Goal: Transaction & Acquisition: Purchase product/service

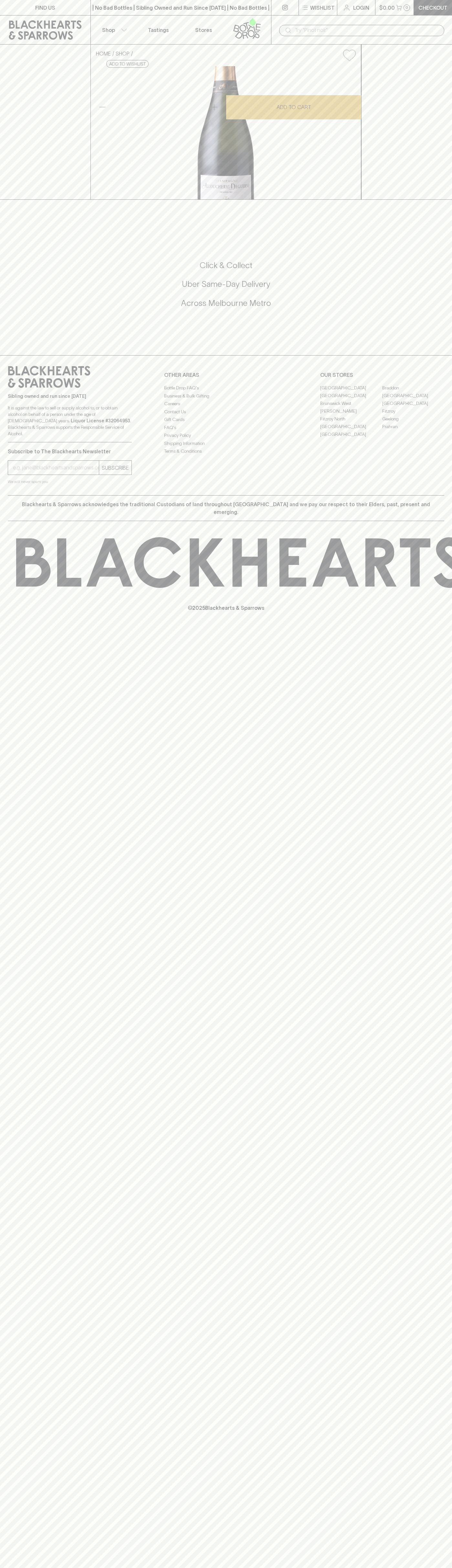
click at [351, 422] on link "Fitzroy North" at bounding box center [351, 419] width 62 height 8
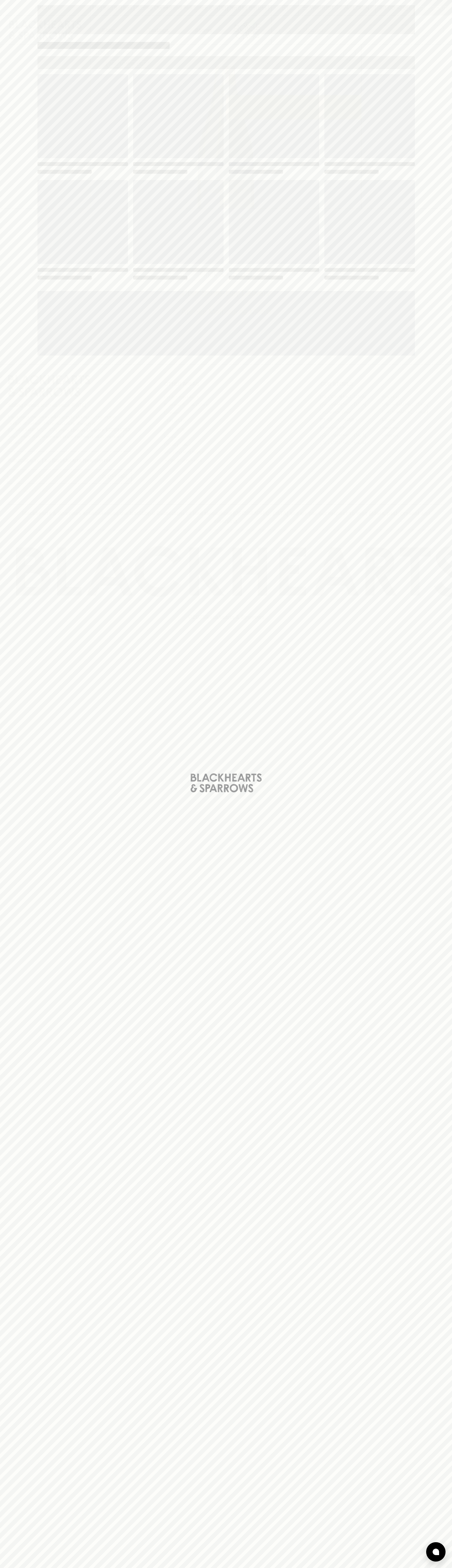
click at [307, 189] on span "Loading" at bounding box center [274, 222] width 90 height 84
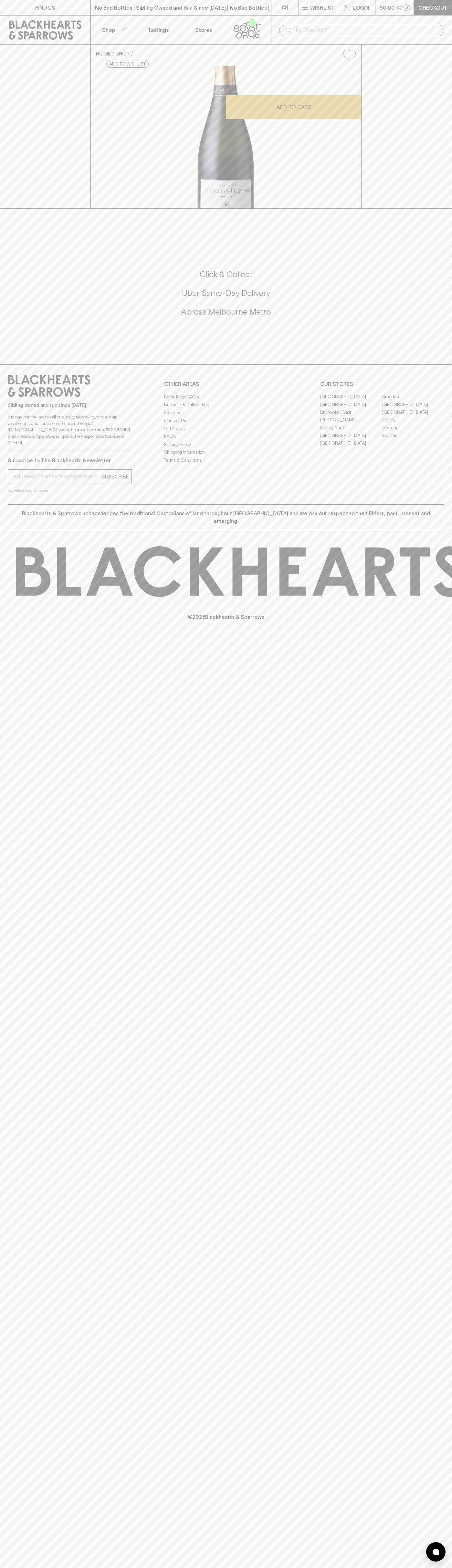
click at [158, 28] on p "Tastings" at bounding box center [158, 30] width 21 height 8
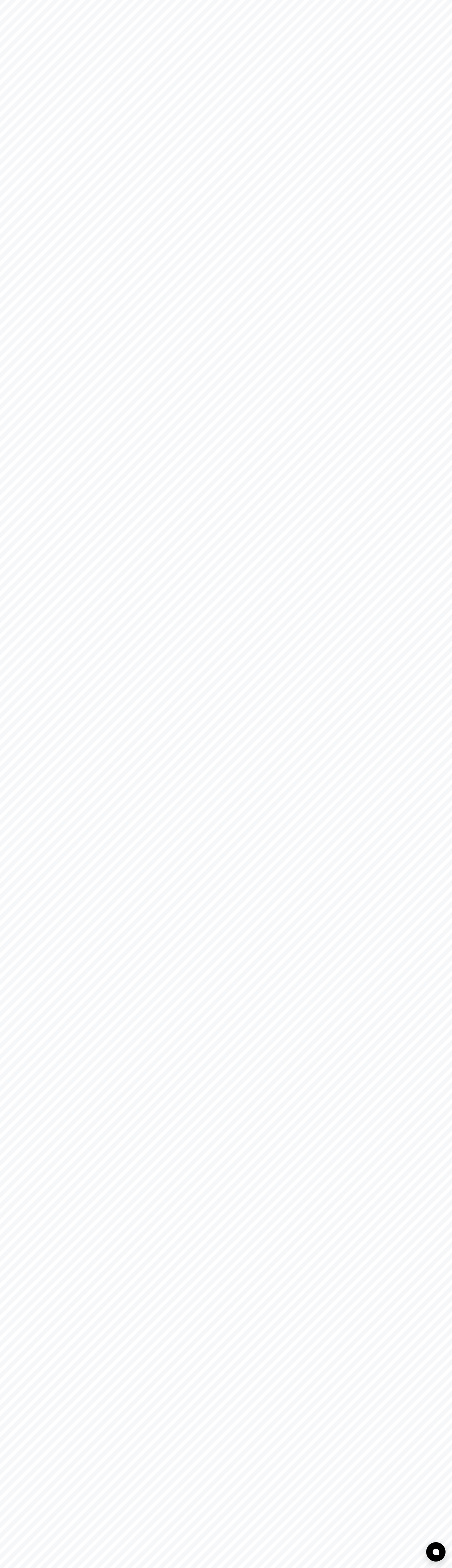
click at [447, 0] on html at bounding box center [226, 0] width 452 height 0
click at [305, 0] on html at bounding box center [226, 0] width 452 height 0
click at [26, 0] on html at bounding box center [226, 0] width 452 height 0
